Goal: Check status: Check status

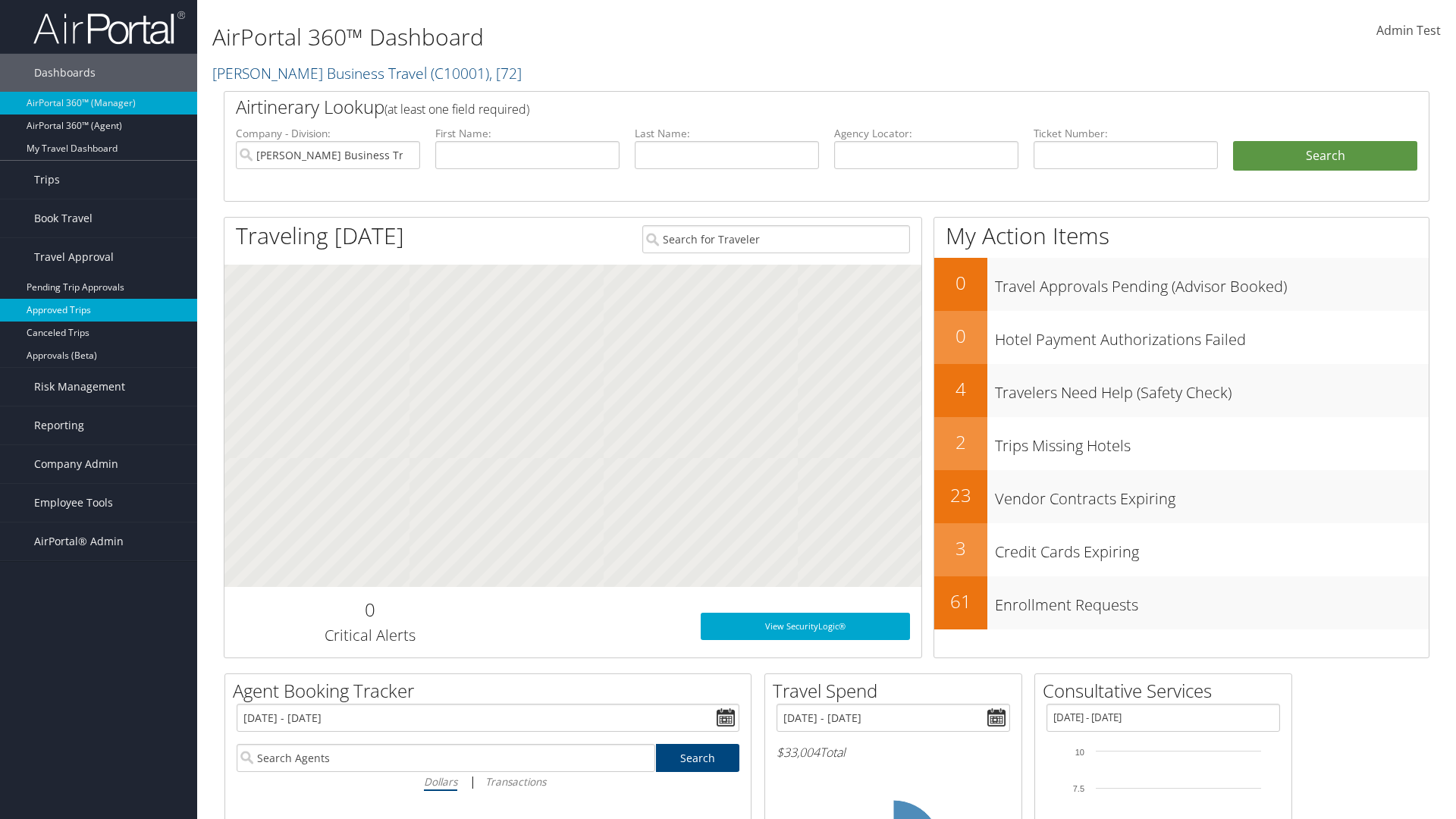
click at [99, 310] on link "Approved Trips" at bounding box center [98, 310] width 197 height 22
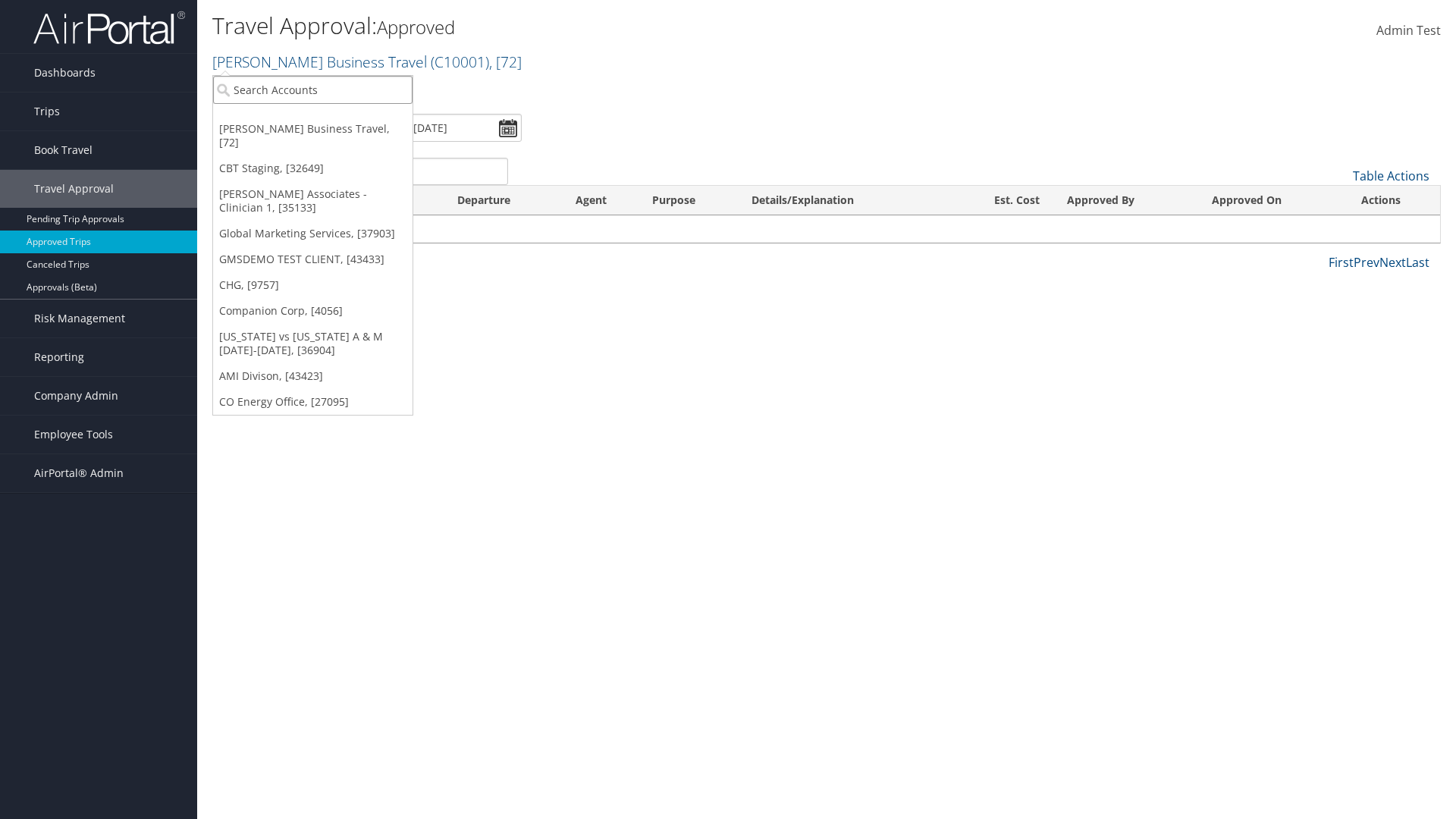
click at [312, 90] on input "search" at bounding box center [312, 90] width 200 height 28
type input "[PERSON_NAME] Business Travel"
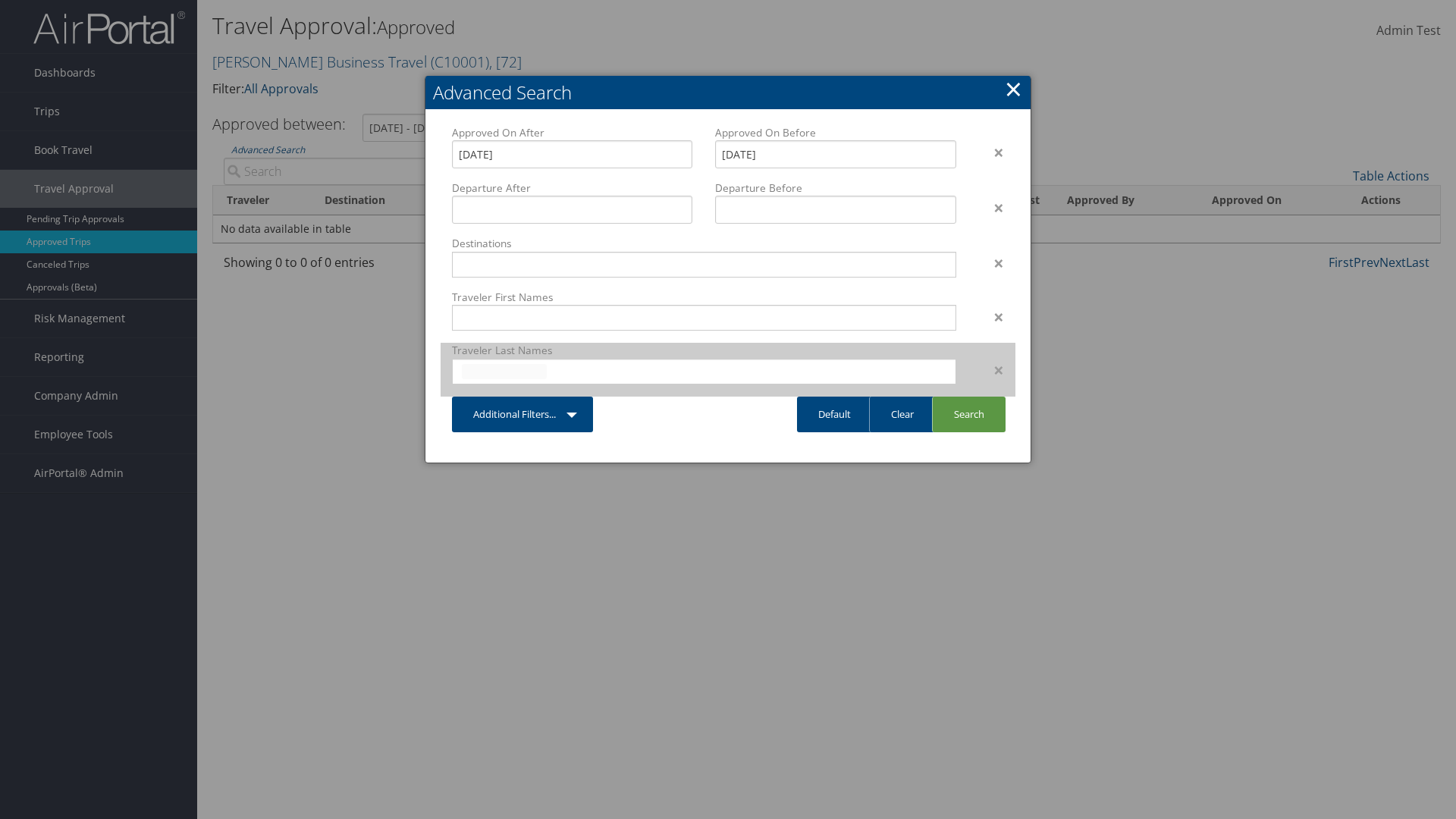
click at [505, 371] on input "text" at bounding box center [504, 371] width 85 height 15
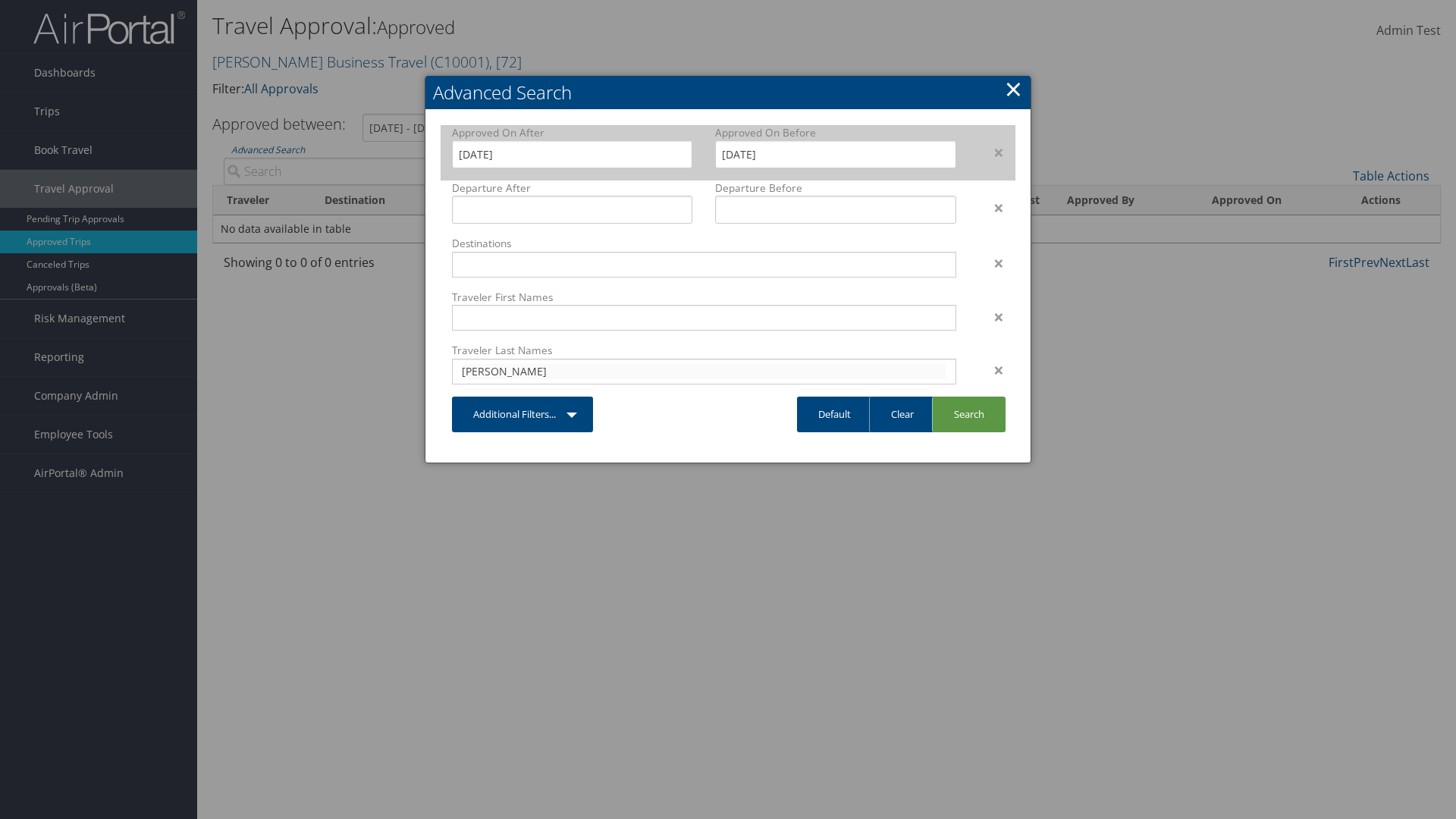
type input "cameron"
click at [572, 154] on input "7/29/2025" at bounding box center [573, 154] width 241 height 28
type input "cameron"
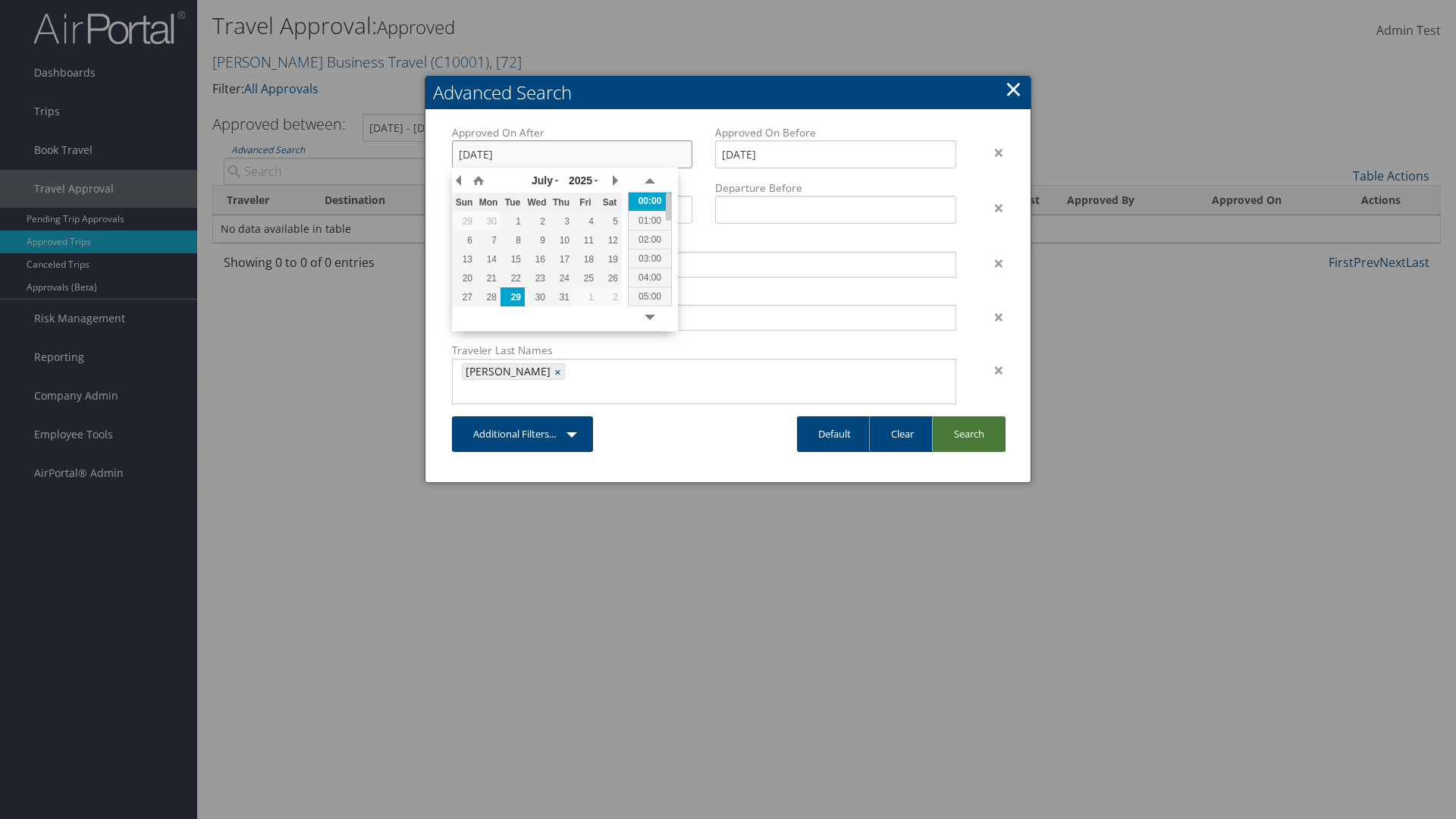
type input "19/03/2021"
click at [968, 416] on link "Search" at bounding box center [968, 434] width 74 height 35
